Goal: Task Accomplishment & Management: Use online tool/utility

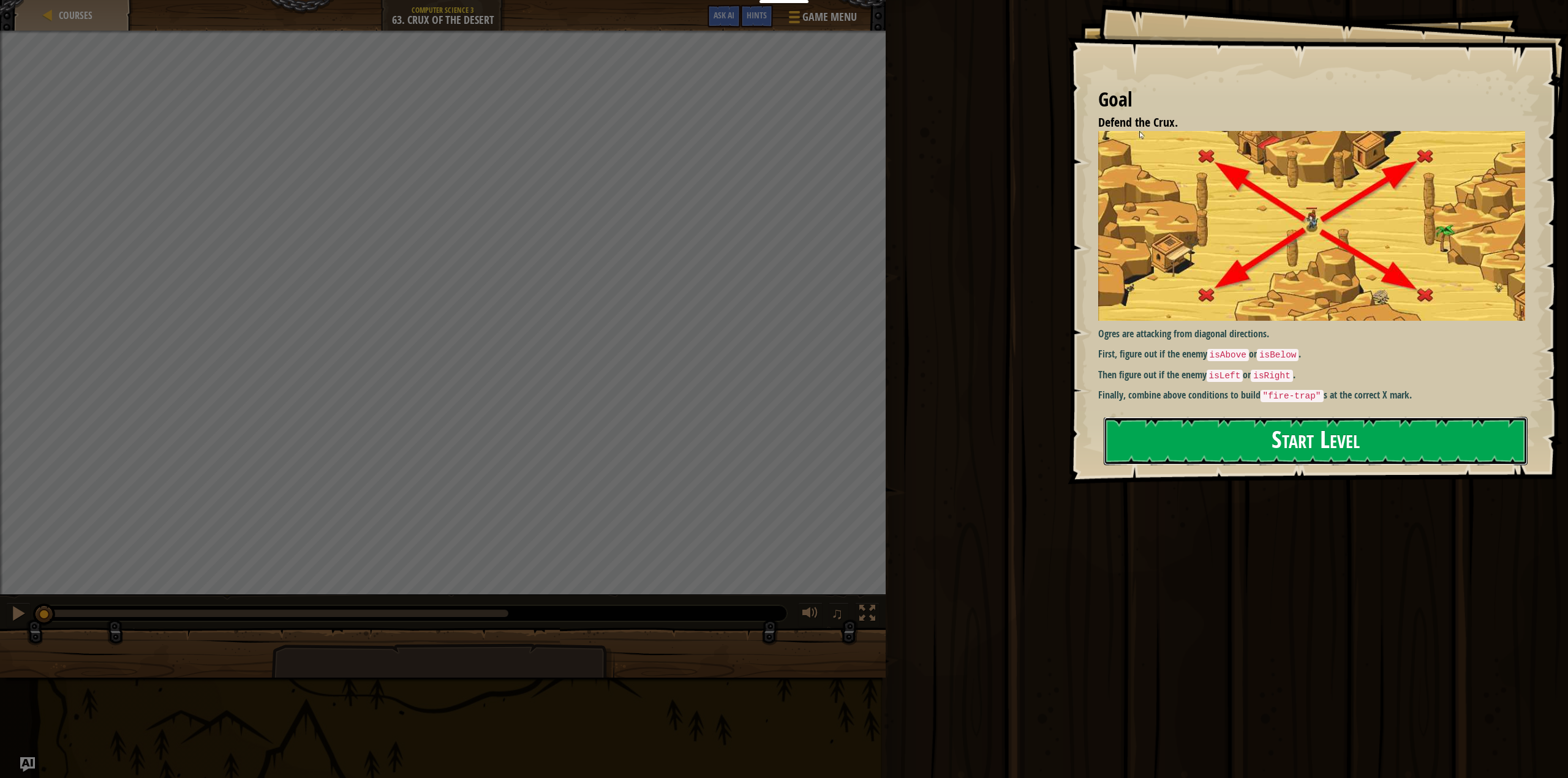
click at [1270, 438] on button "Start Level" at bounding box center [1316, 441] width 425 height 48
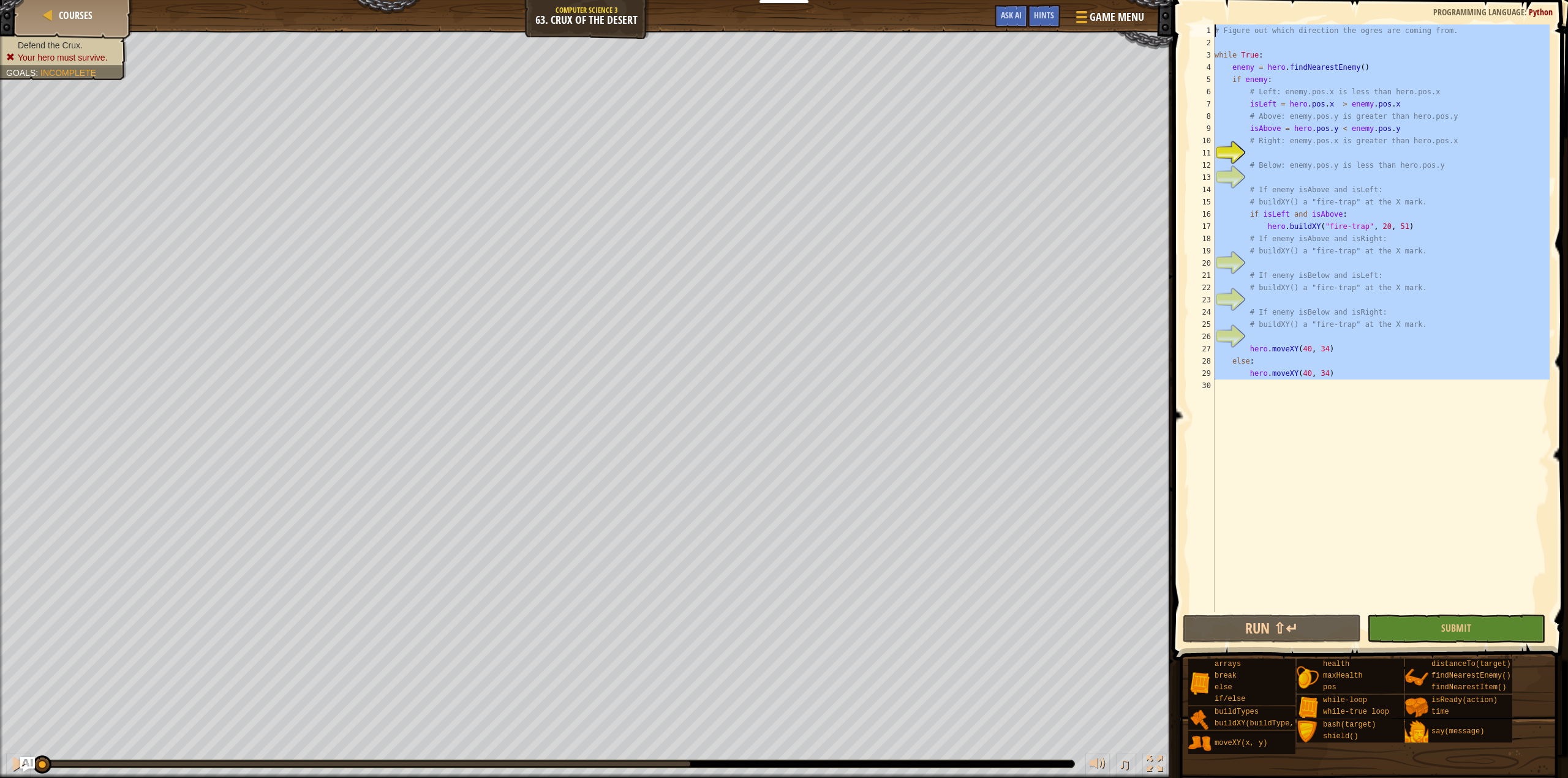
drag, startPoint x: 1343, startPoint y: 383, endPoint x: 1167, endPoint y: 18, distance: 405.2
click at [1167, 18] on div "Courses Computer Science 3 63. Crux of the Desert Game Menu Done Hints Ask AI 1…" at bounding box center [784, 389] width 1568 height 778
type textarea "hero.moveXY(40, 34)"
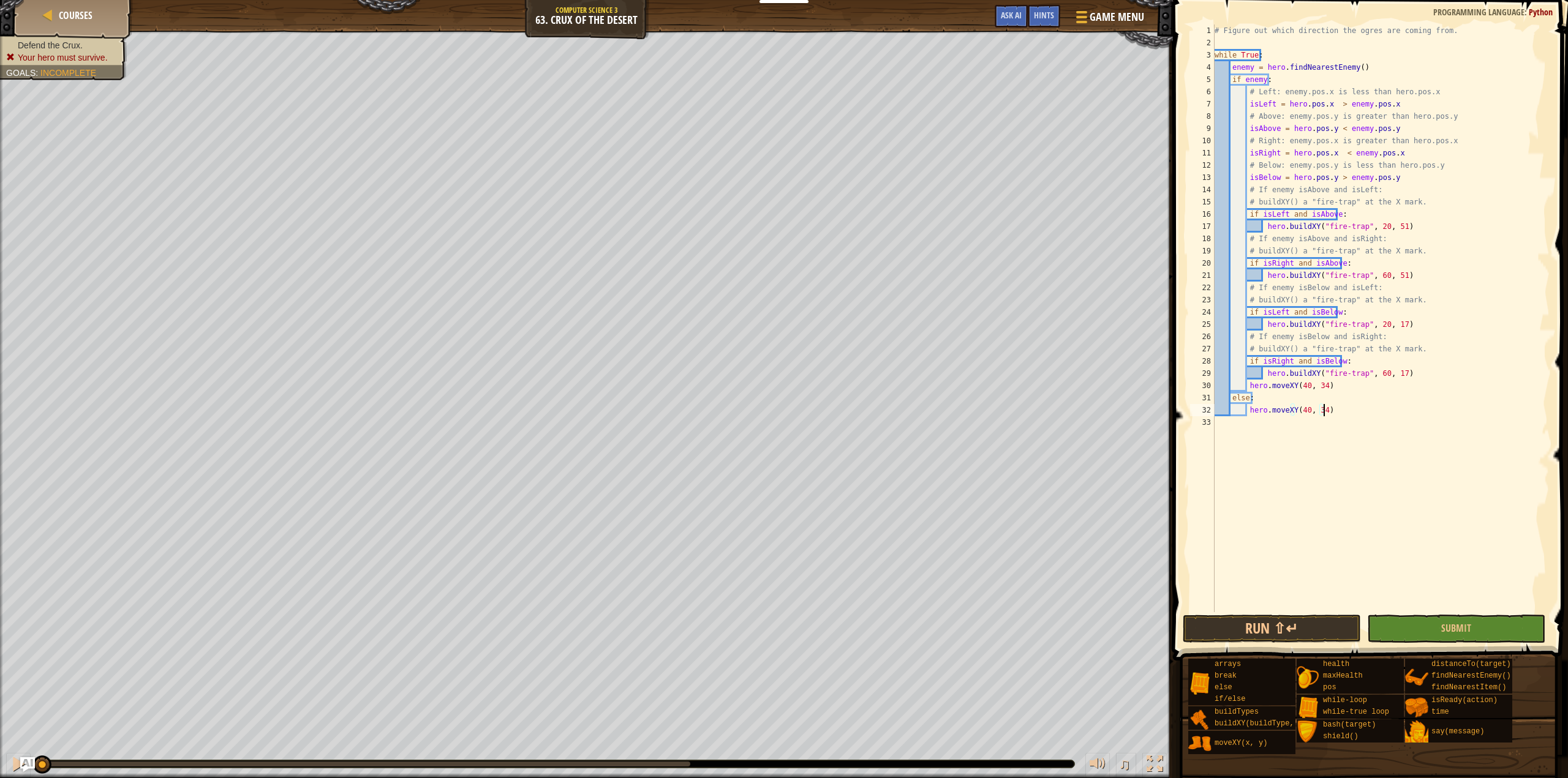
click at [1278, 503] on div "# Figure out which direction the ogres are coming from. while True : enemy = he…" at bounding box center [1380, 331] width 337 height 613
click at [1277, 503] on div "# Figure out which direction the ogres are coming from. while True : enemy = he…" at bounding box center [1380, 331] width 337 height 613
